Goal: Task Accomplishment & Management: Use online tool/utility

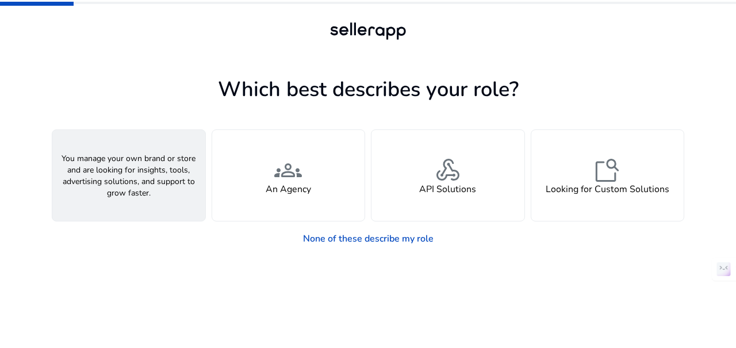
click at [125, 181] on span "person" at bounding box center [129, 170] width 28 height 28
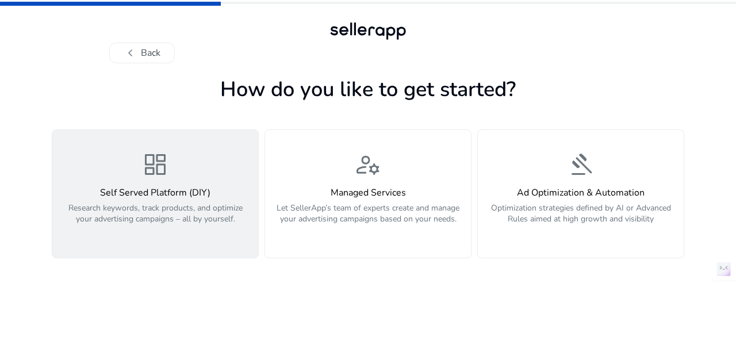
click at [124, 166] on div "dashboard Self Served Platform (DIY) Research keywords, track products, and opt…" at bounding box center [155, 194] width 192 height 86
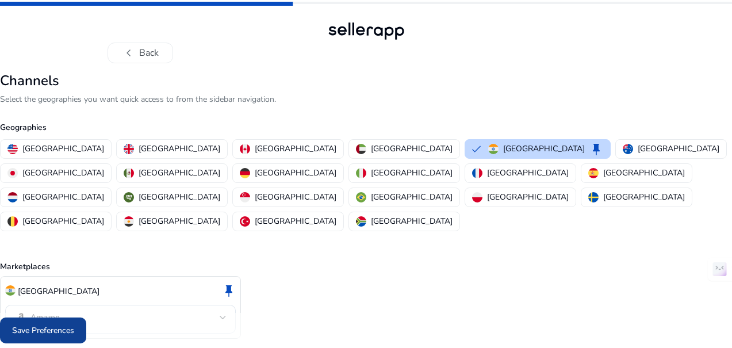
click at [74, 327] on span "Save Preferences" at bounding box center [43, 330] width 62 height 12
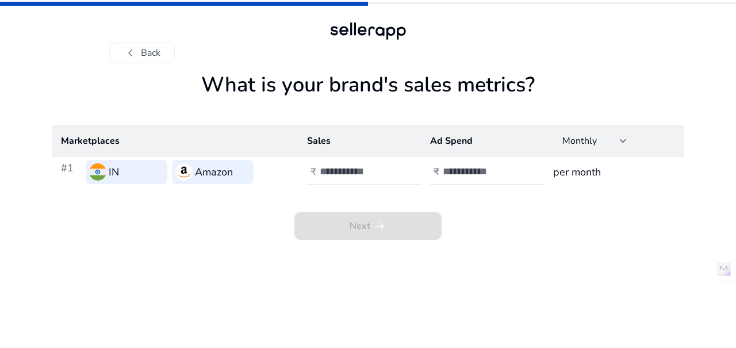
click at [319, 164] on div "₹" at bounding box center [365, 171] width 116 height 25
type input "*"
click at [454, 177] on input "number" at bounding box center [482, 171] width 78 height 13
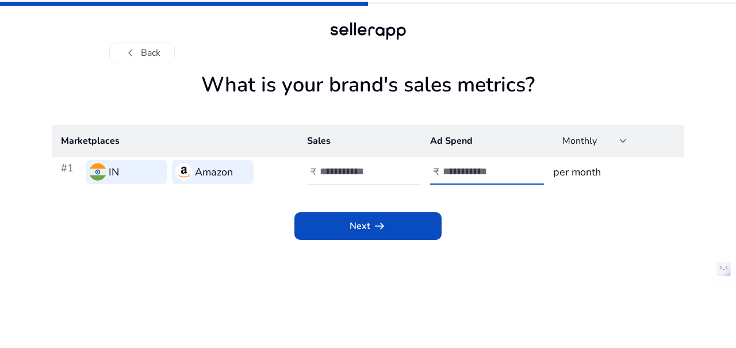
type input "*"
click at [387, 209] on div "Next arrow_right_alt" at bounding box center [368, 213] width 632 height 53
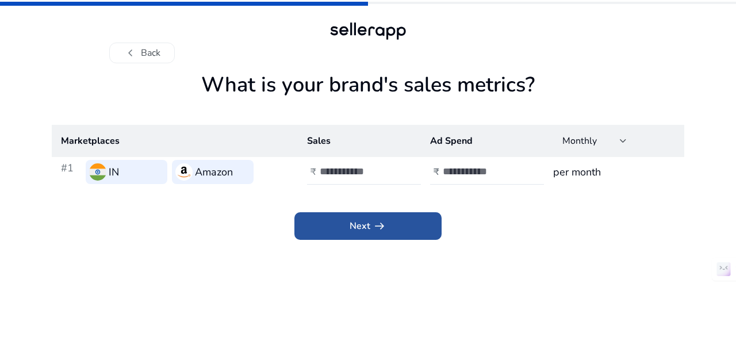
click at [377, 232] on span "arrow_right_alt" at bounding box center [380, 226] width 14 height 14
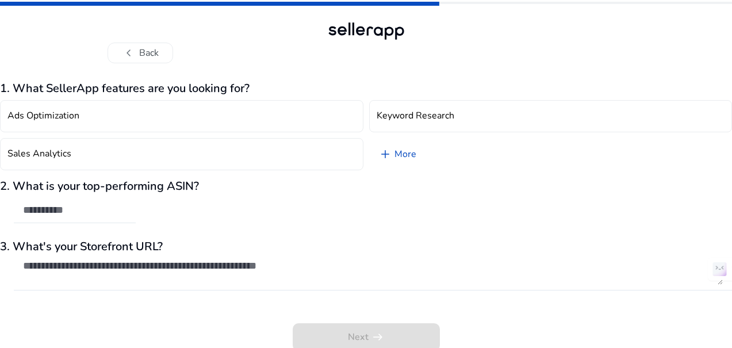
scroll to position [3, 0]
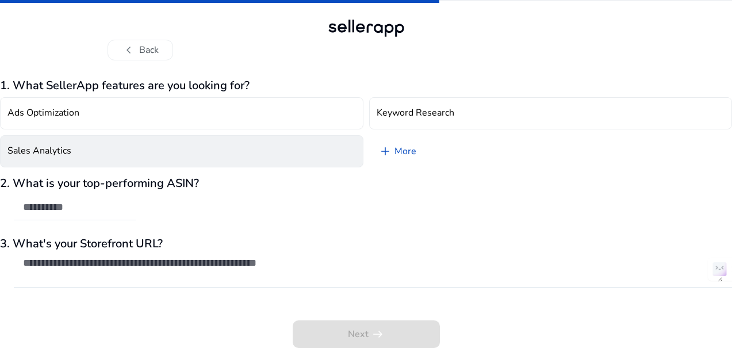
click at [127, 156] on button "Sales Analytics" at bounding box center [181, 151] width 363 height 32
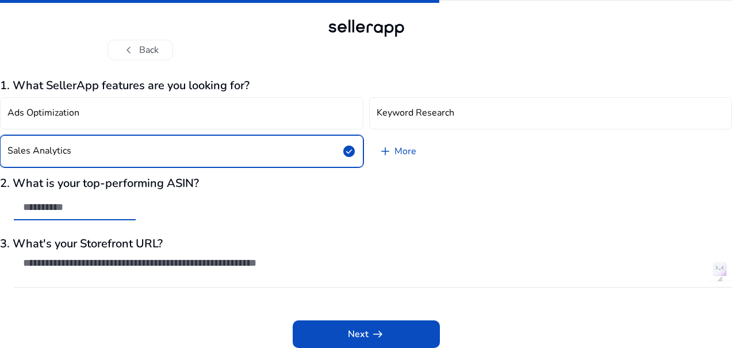
click at [112, 205] on input "text" at bounding box center [74, 207] width 103 height 13
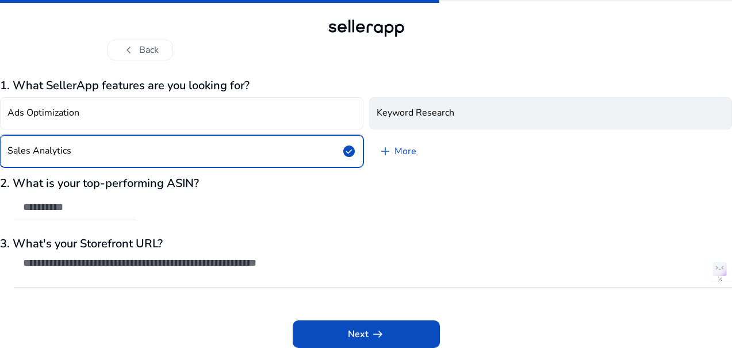
click at [434, 109] on h4 "Keyword Research" at bounding box center [416, 113] width 78 height 11
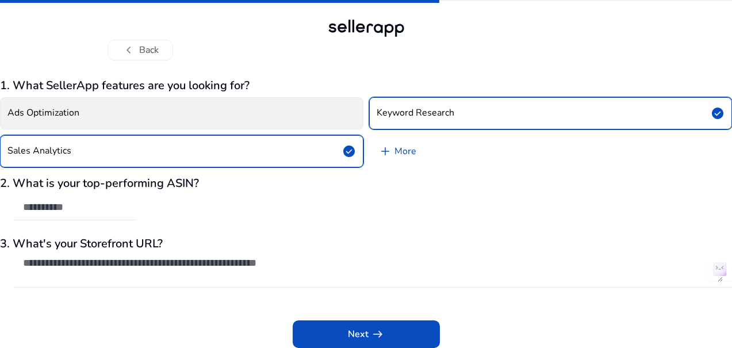
click at [154, 122] on button "Ads Optimization" at bounding box center [181, 113] width 363 height 32
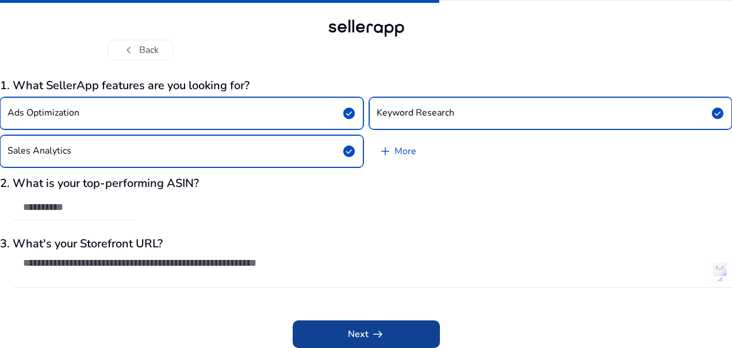
click at [363, 335] on span "Next arrow_right_alt" at bounding box center [366, 334] width 37 height 14
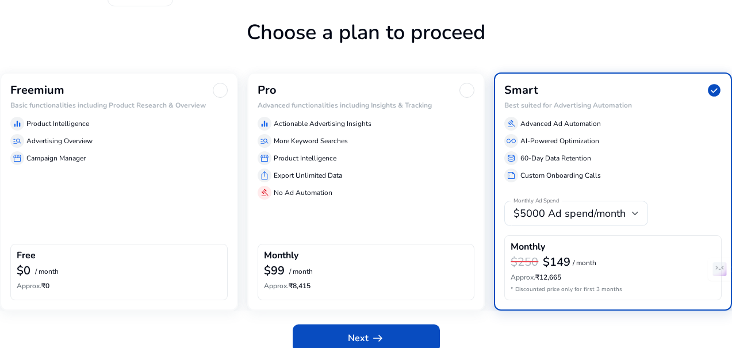
scroll to position [70, 0]
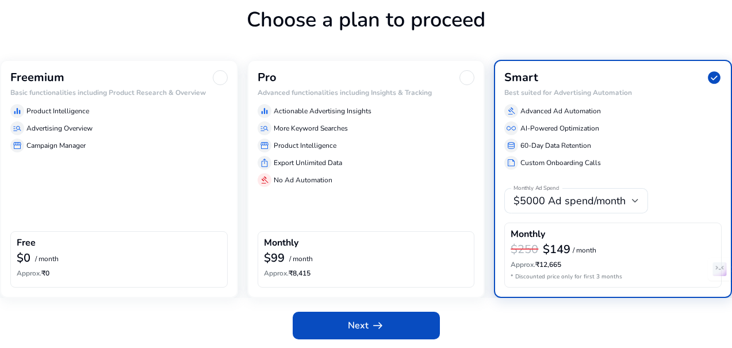
click at [124, 160] on div "Freemium Basic functionalities including Product Research & Overview equalizer …" at bounding box center [119, 178] width 238 height 237
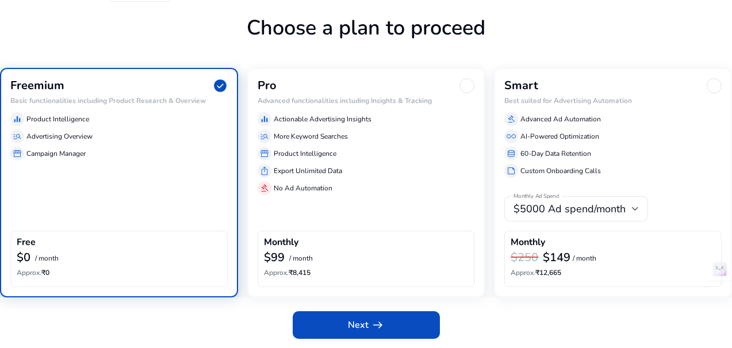
scroll to position [61, 0]
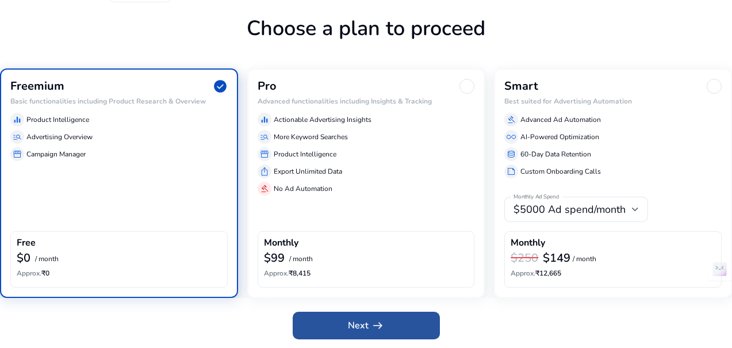
click at [321, 317] on span at bounding box center [366, 326] width 147 height 28
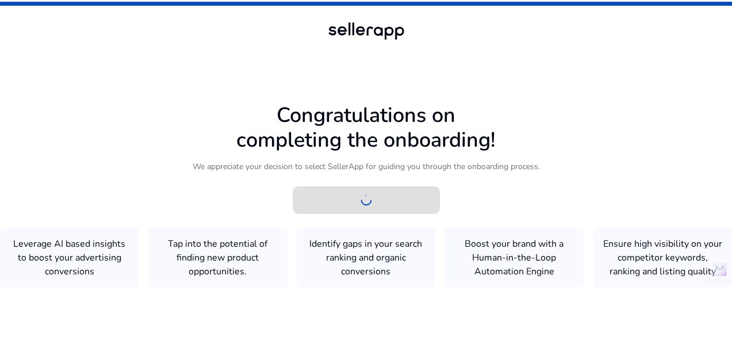
scroll to position [1, 0]
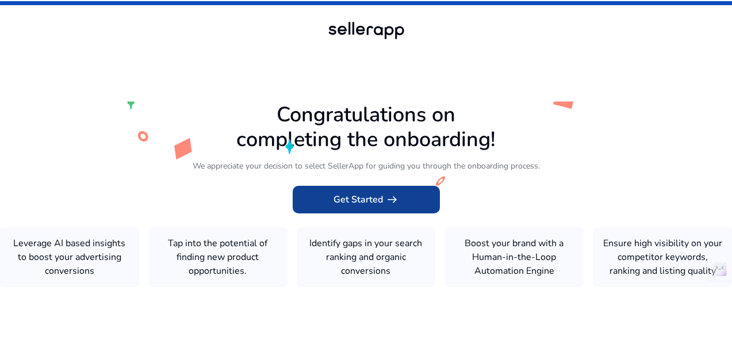
click at [409, 193] on span at bounding box center [366, 200] width 147 height 28
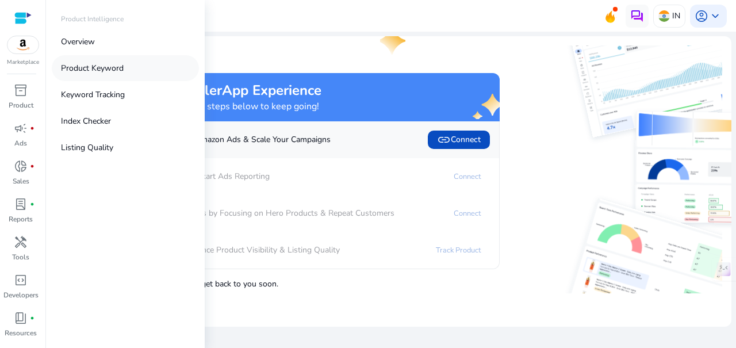
click at [101, 68] on p "Product Keyword" at bounding box center [92, 68] width 63 height 12
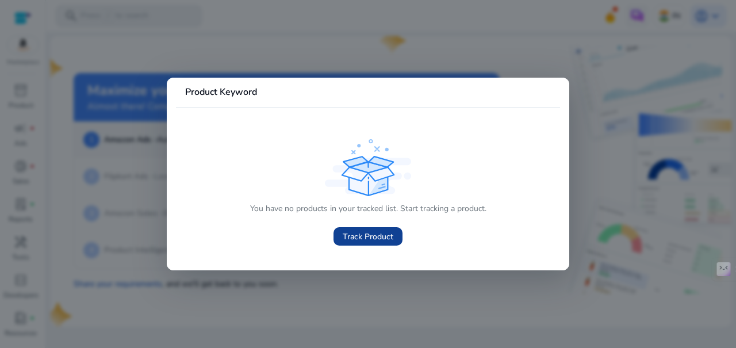
click at [349, 231] on span "Track Product" at bounding box center [368, 237] width 51 height 12
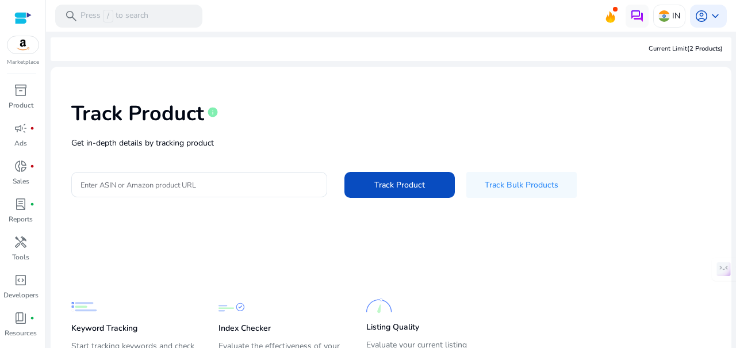
click at [199, 144] on p "Get in-depth details by tracking product" at bounding box center [390, 143] width 639 height 12
click at [172, 180] on input "Enter ASIN or Amazon product URL" at bounding box center [198, 184] width 237 height 13
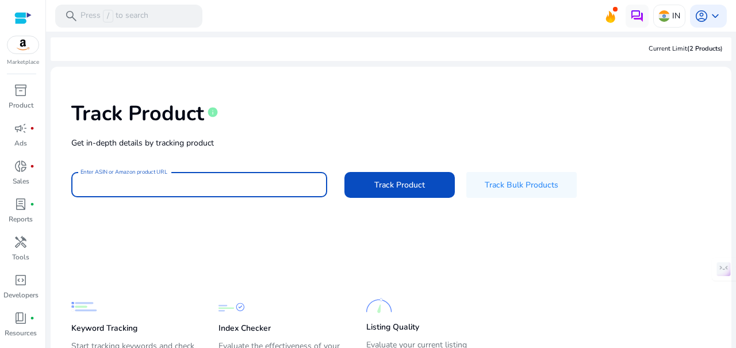
paste input "**********"
type input "**********"
click at [382, 200] on div "**********" at bounding box center [391, 148] width 662 height 145
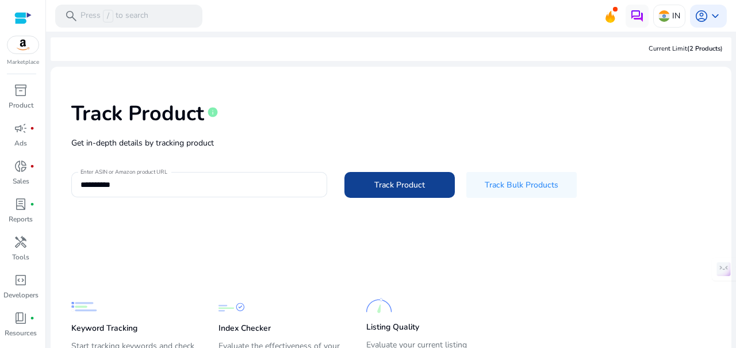
click at [386, 181] on span "Track Product" at bounding box center [399, 185] width 51 height 12
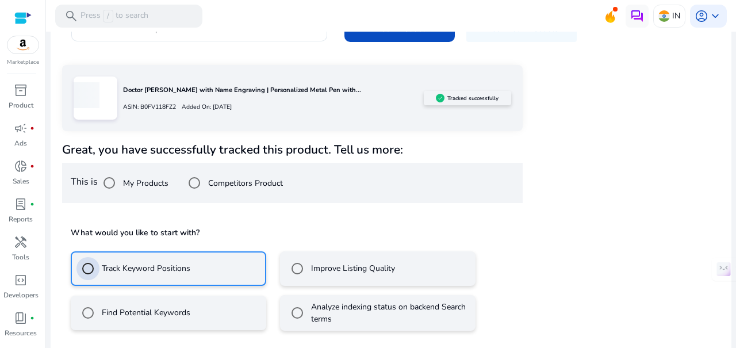
scroll to position [206, 0]
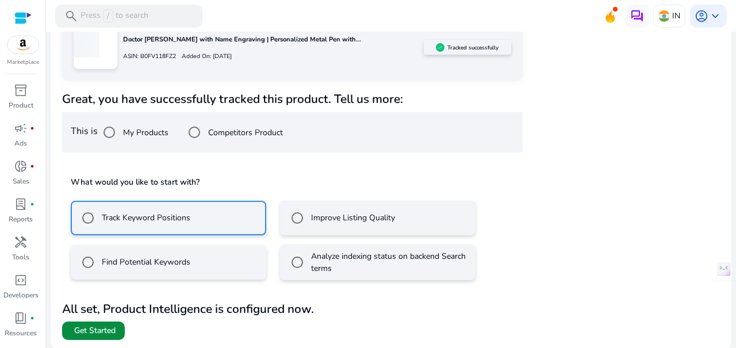
click at [78, 334] on span "Get Started" at bounding box center [94, 330] width 41 height 11
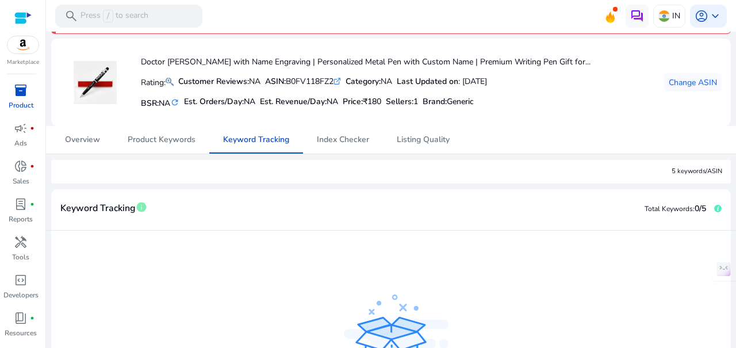
scroll to position [29, 0]
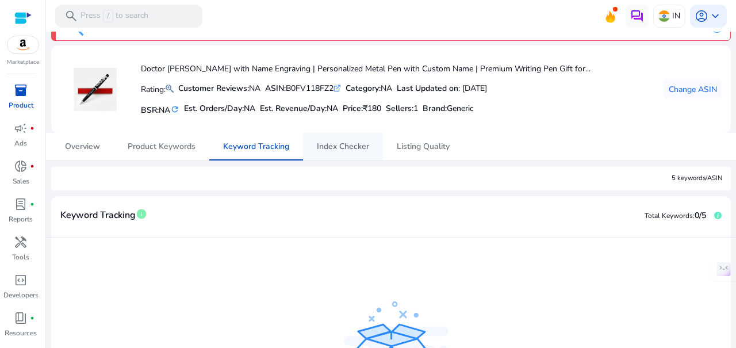
click at [354, 155] on span "Index Checker" at bounding box center [343, 147] width 52 height 28
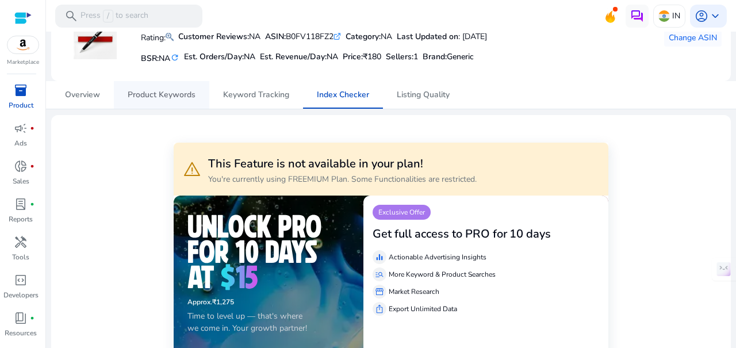
scroll to position [79, 0]
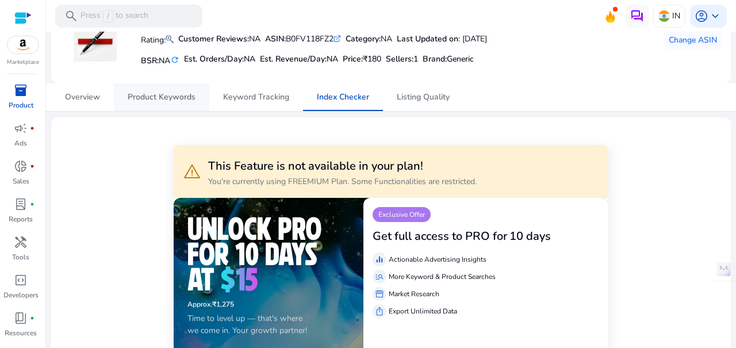
click at [147, 90] on span "Product Keywords" at bounding box center [162, 97] width 68 height 28
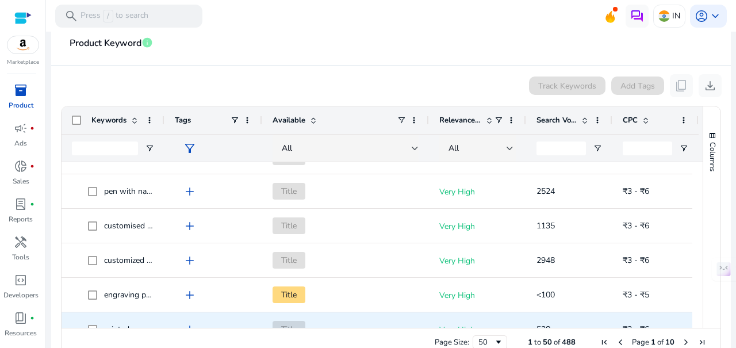
scroll to position [355, 0]
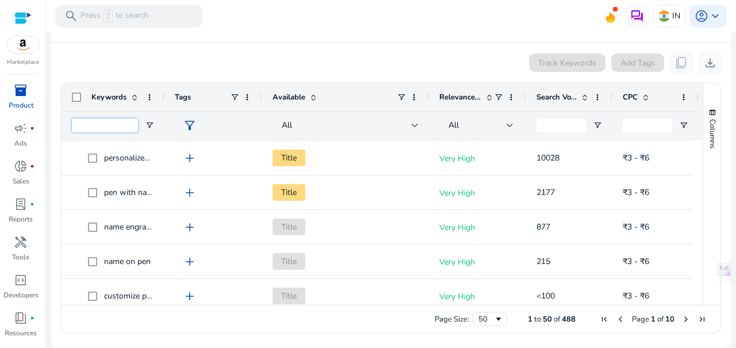
click at [114, 129] on input "Keywords Filter Input" at bounding box center [105, 125] width 66 height 14
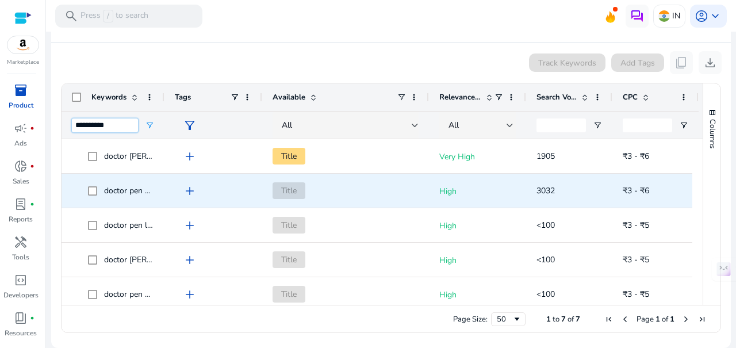
type input "**********"
click at [290, 193] on span "Title" at bounding box center [289, 190] width 33 height 17
click at [296, 193] on span "Title" at bounding box center [289, 190] width 33 height 17
click at [190, 190] on span "add" at bounding box center [190, 191] width 14 height 14
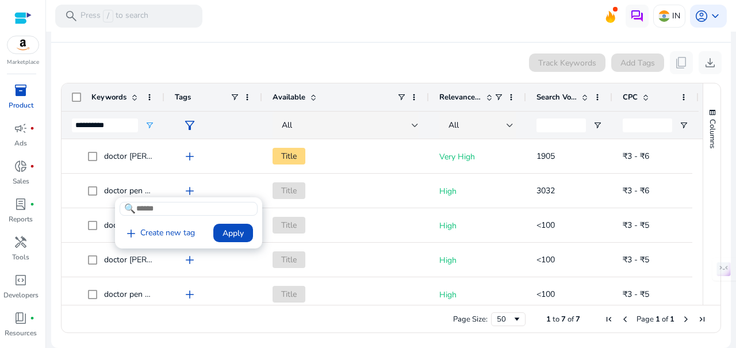
click at [190, 190] on div at bounding box center [368, 174] width 736 height 348
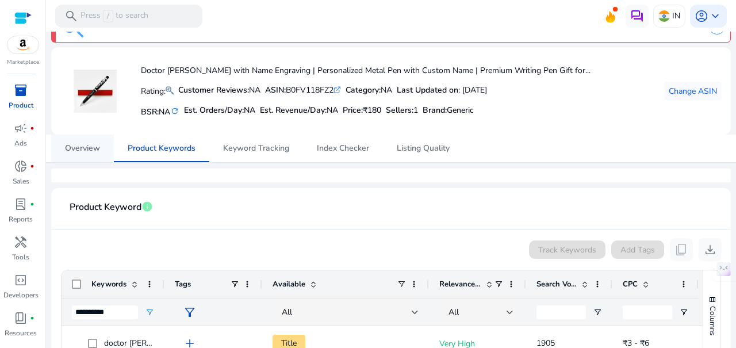
click at [85, 155] on span "Overview" at bounding box center [82, 149] width 35 height 28
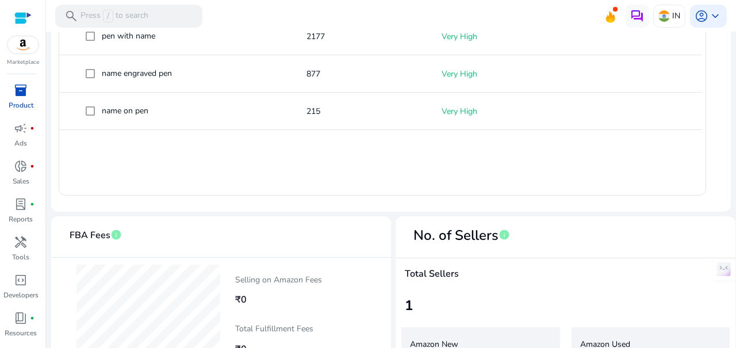
scroll to position [490, 0]
